Goal: Information Seeking & Learning: Learn about a topic

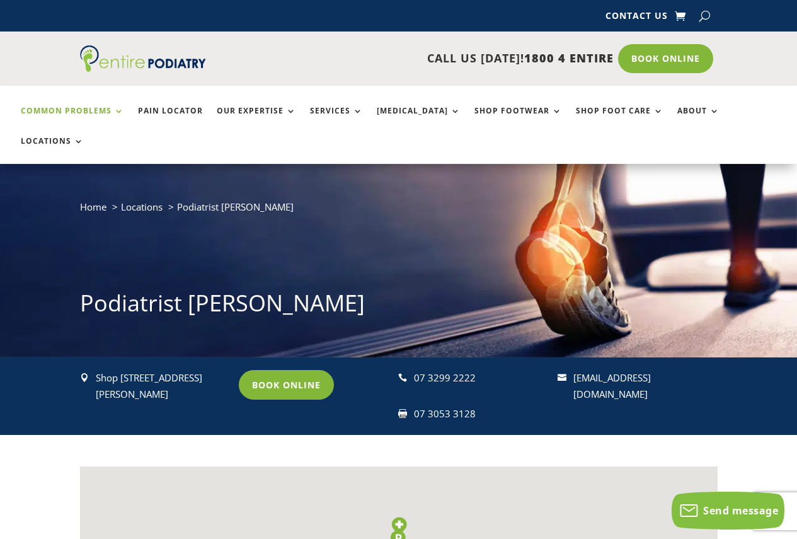
click at [106, 116] on link "Common Problems" at bounding box center [72, 119] width 103 height 27
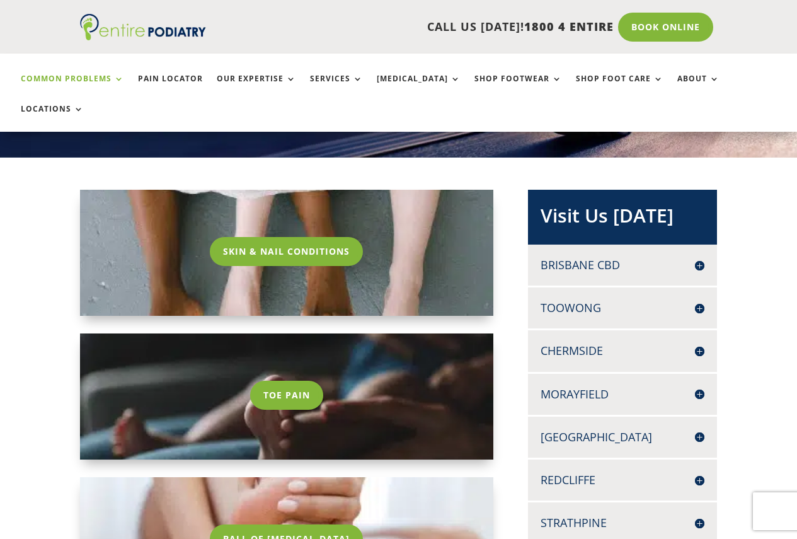
scroll to position [202, 0]
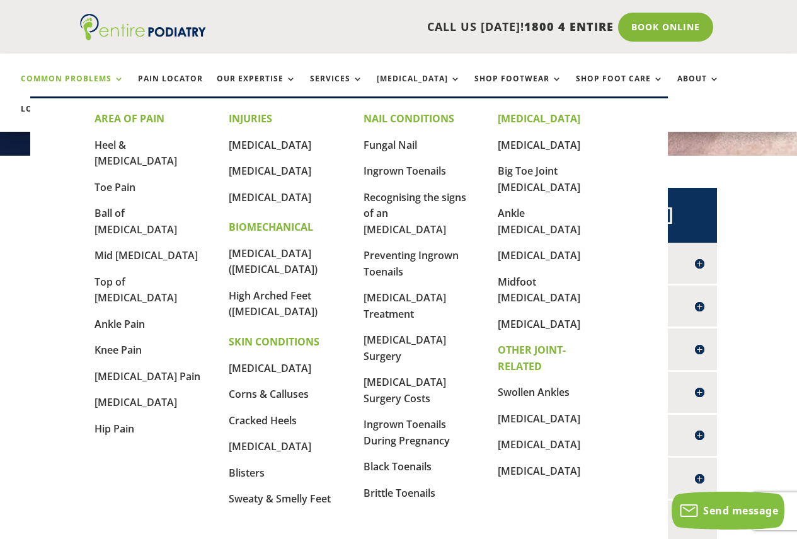
click at [115, 78] on link "Common Problems" at bounding box center [72, 87] width 103 height 27
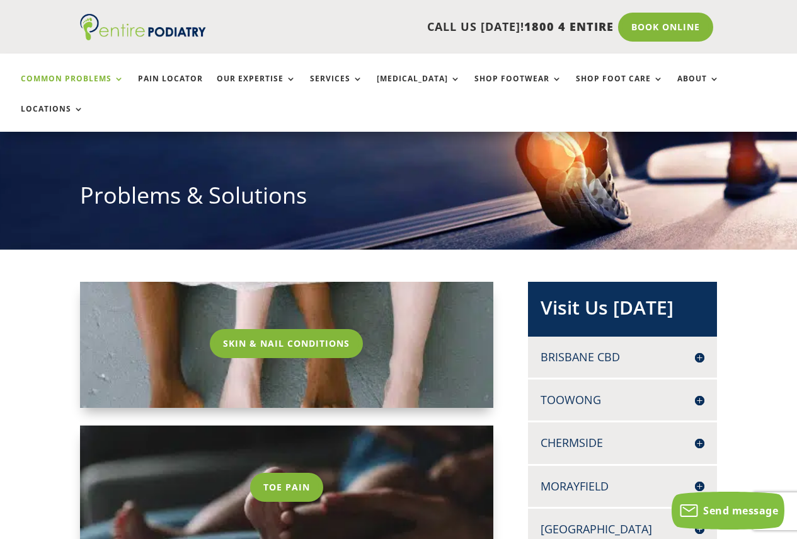
scroll to position [101, 0]
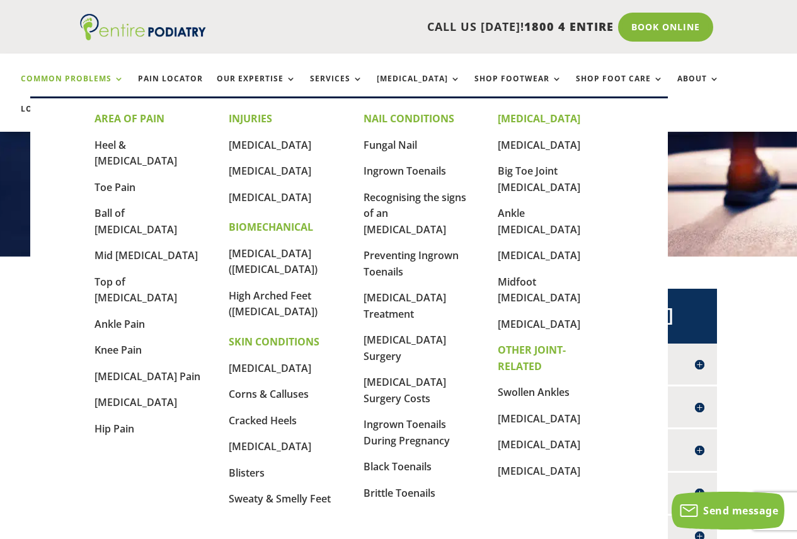
click at [119, 79] on link "Common Problems" at bounding box center [72, 87] width 103 height 27
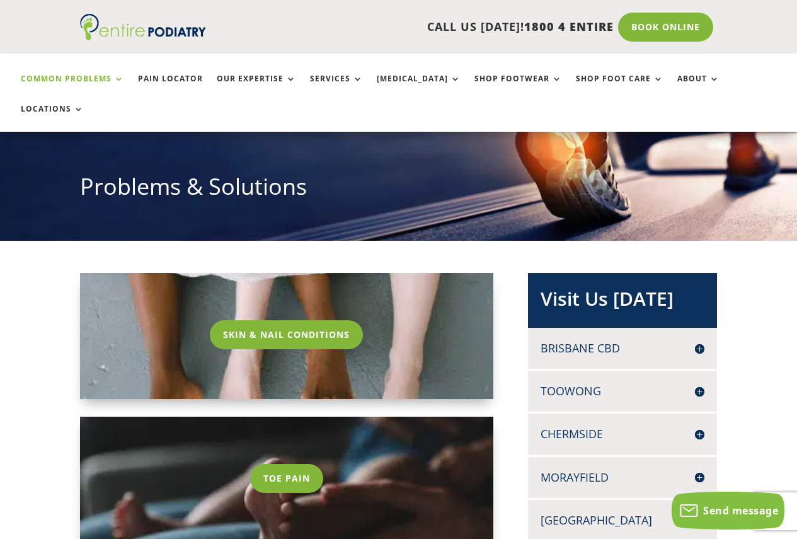
scroll to position [101, 0]
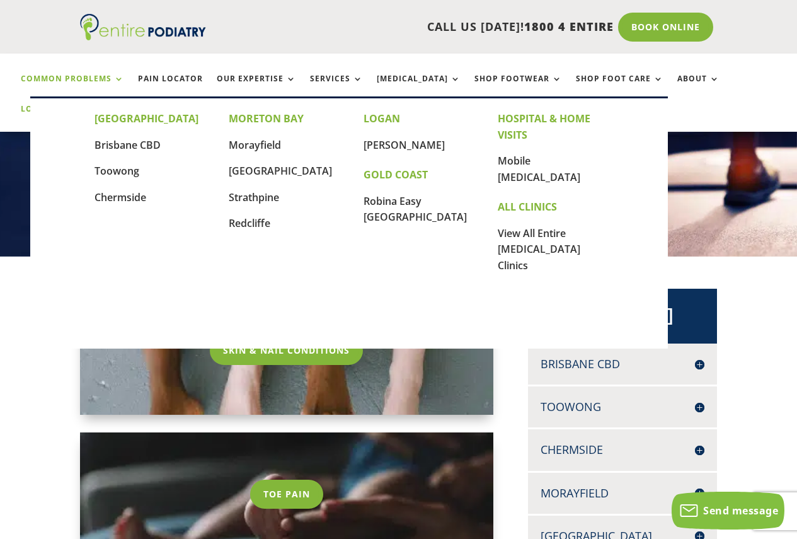
click at [84, 105] on link "Locations" at bounding box center [52, 118] width 63 height 27
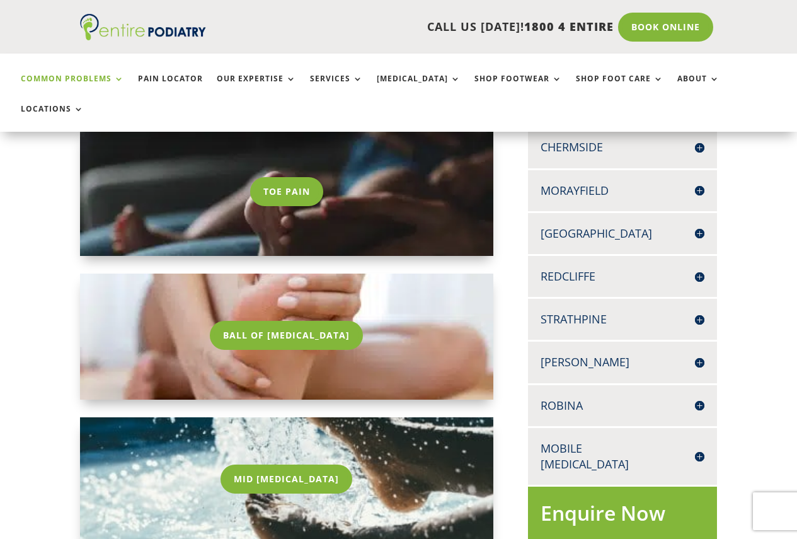
scroll to position [101, 0]
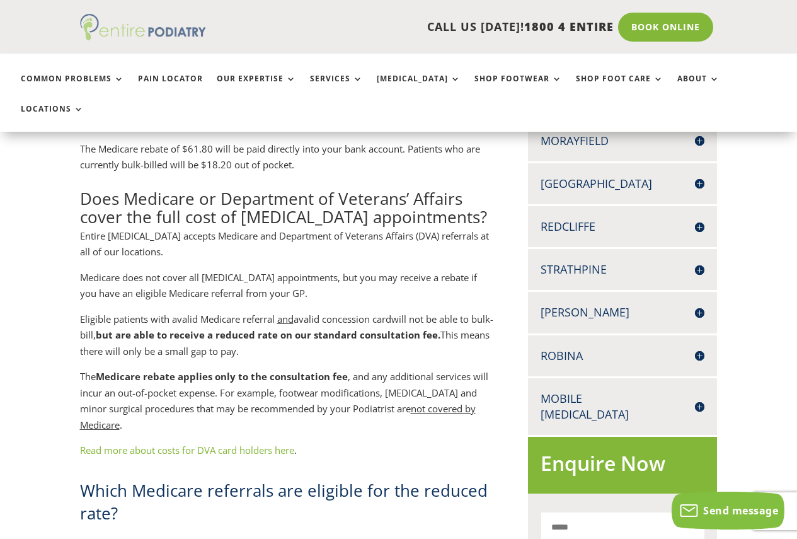
scroll to position [453, 0]
drag, startPoint x: 118, startPoint y: 31, endPoint x: 157, endPoint y: 271, distance: 243.2
click at [190, 328] on strong "but are able to receive a reduced rate on our standard consultation fee." at bounding box center [268, 334] width 345 height 13
